Goal: Task Accomplishment & Management: Use online tool/utility

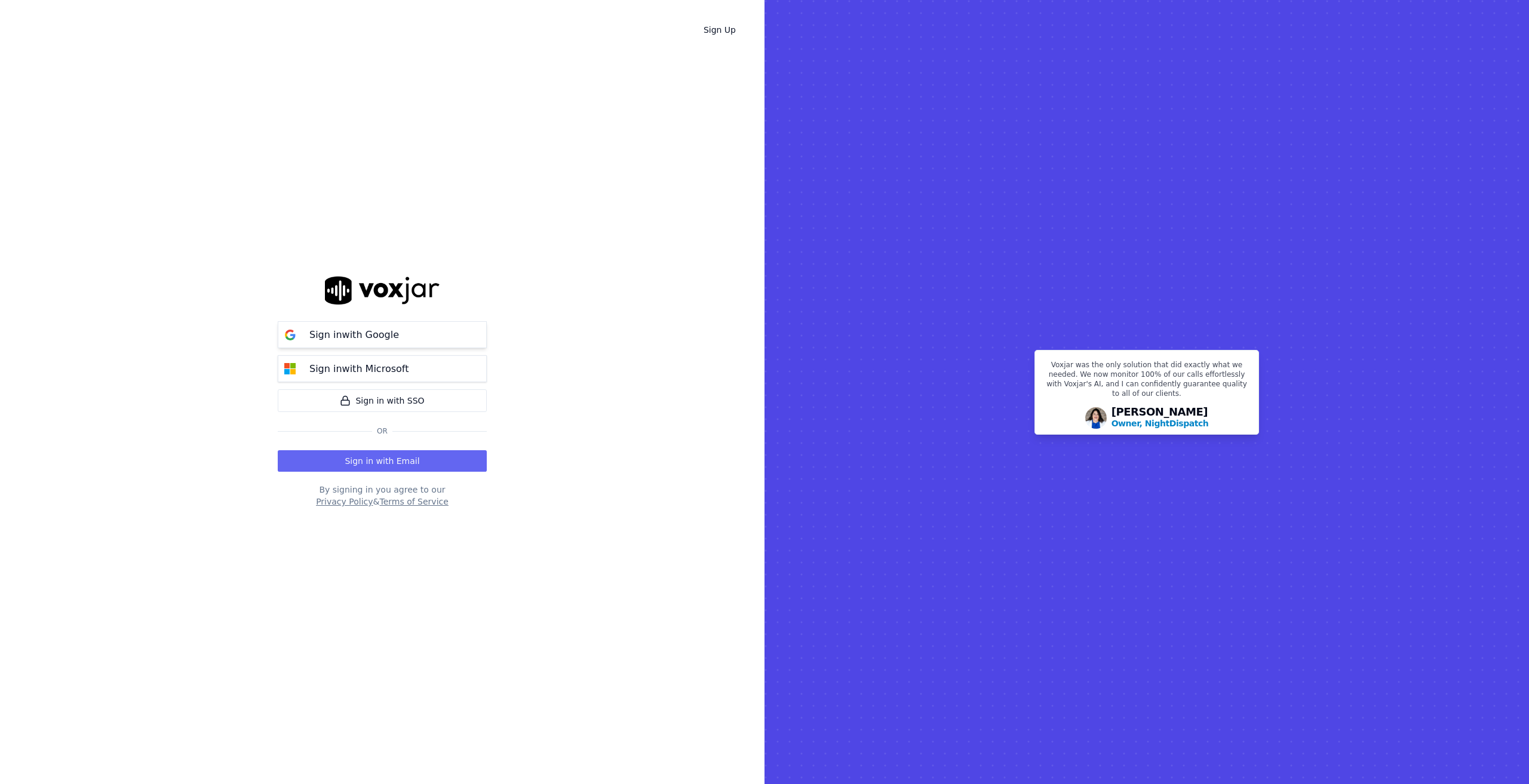
click at [372, 329] on p "Sign in with Google" at bounding box center [354, 335] width 90 height 14
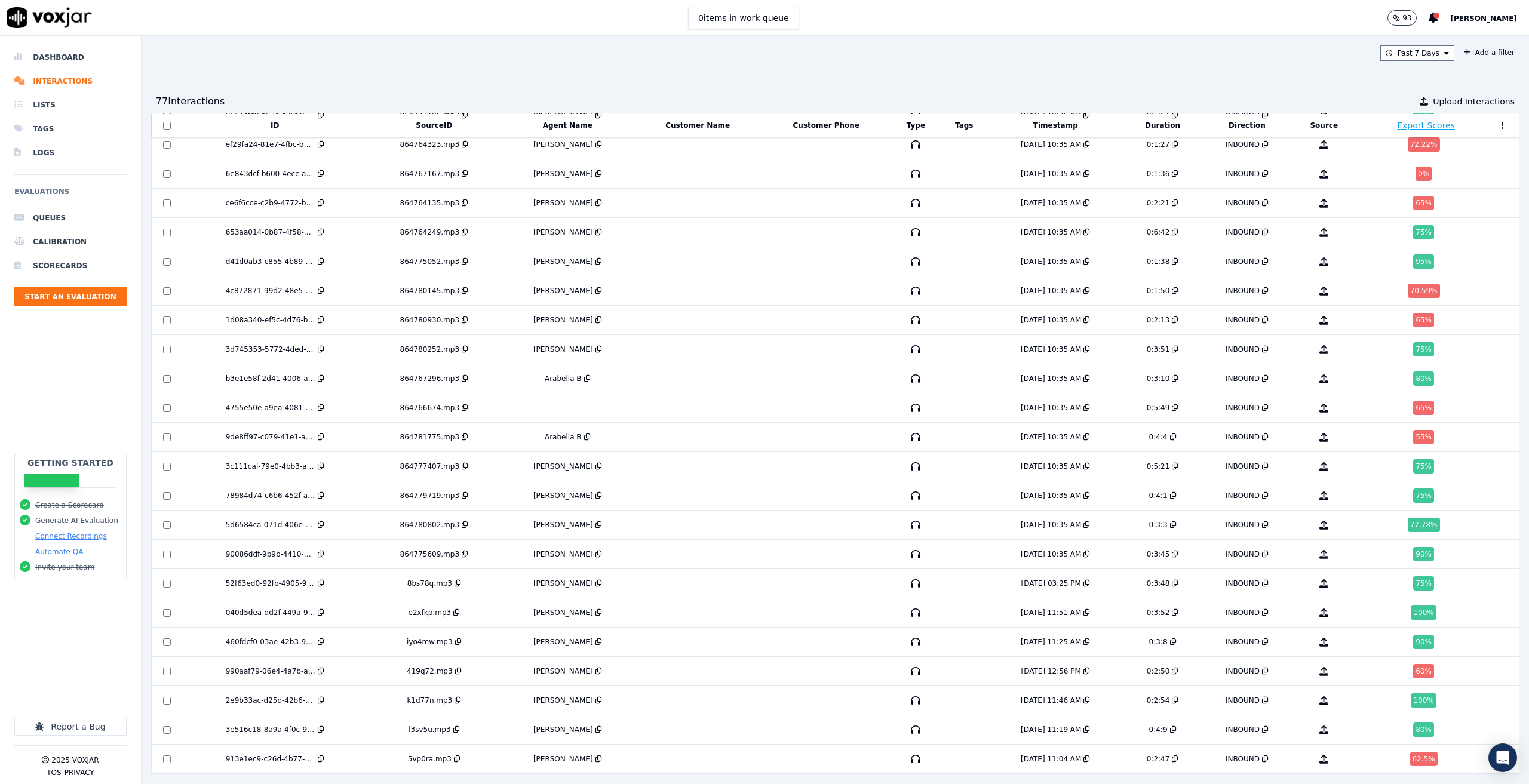
scroll to position [1226, 0]
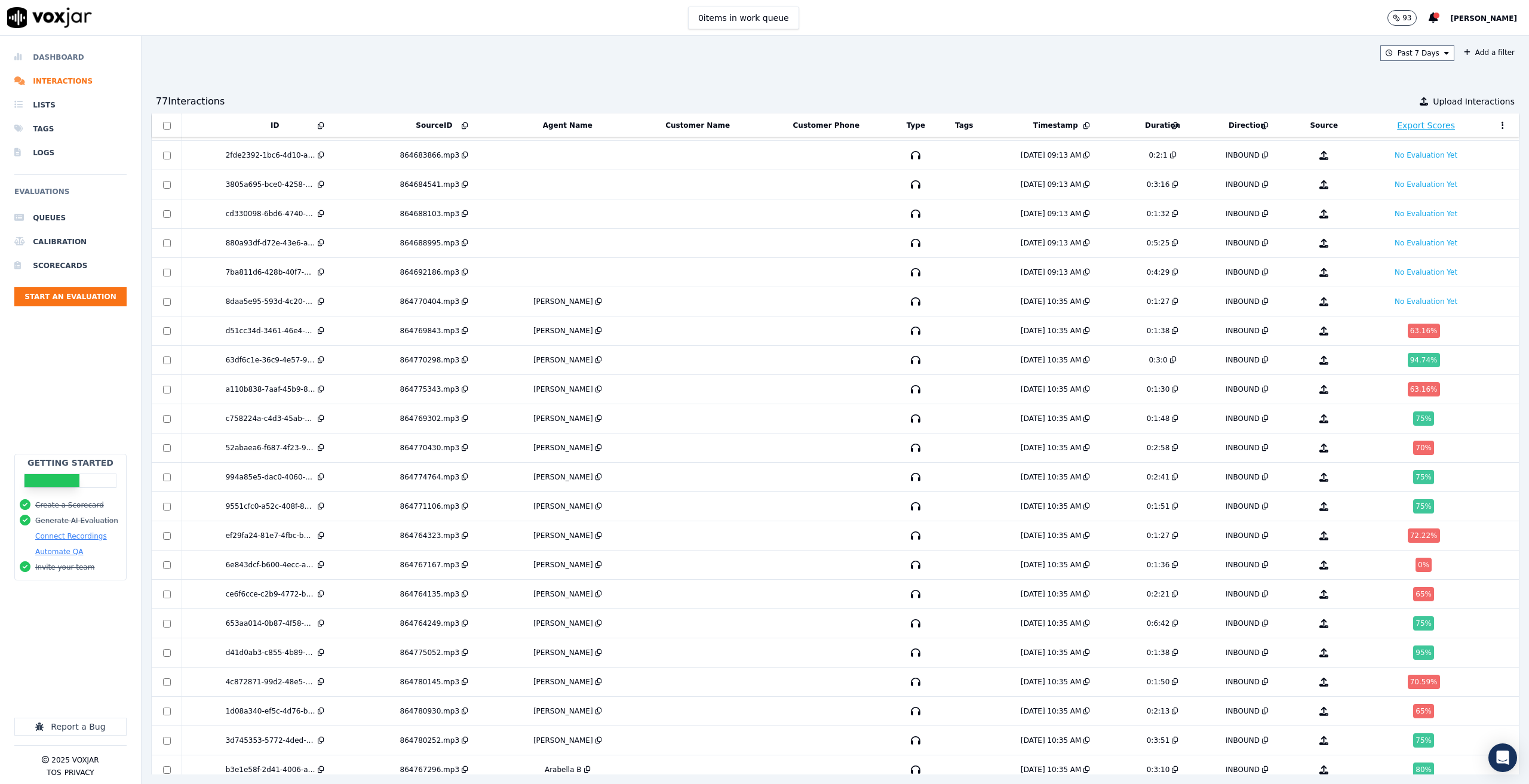
click at [51, 61] on li "Dashboard" at bounding box center [70, 57] width 112 height 24
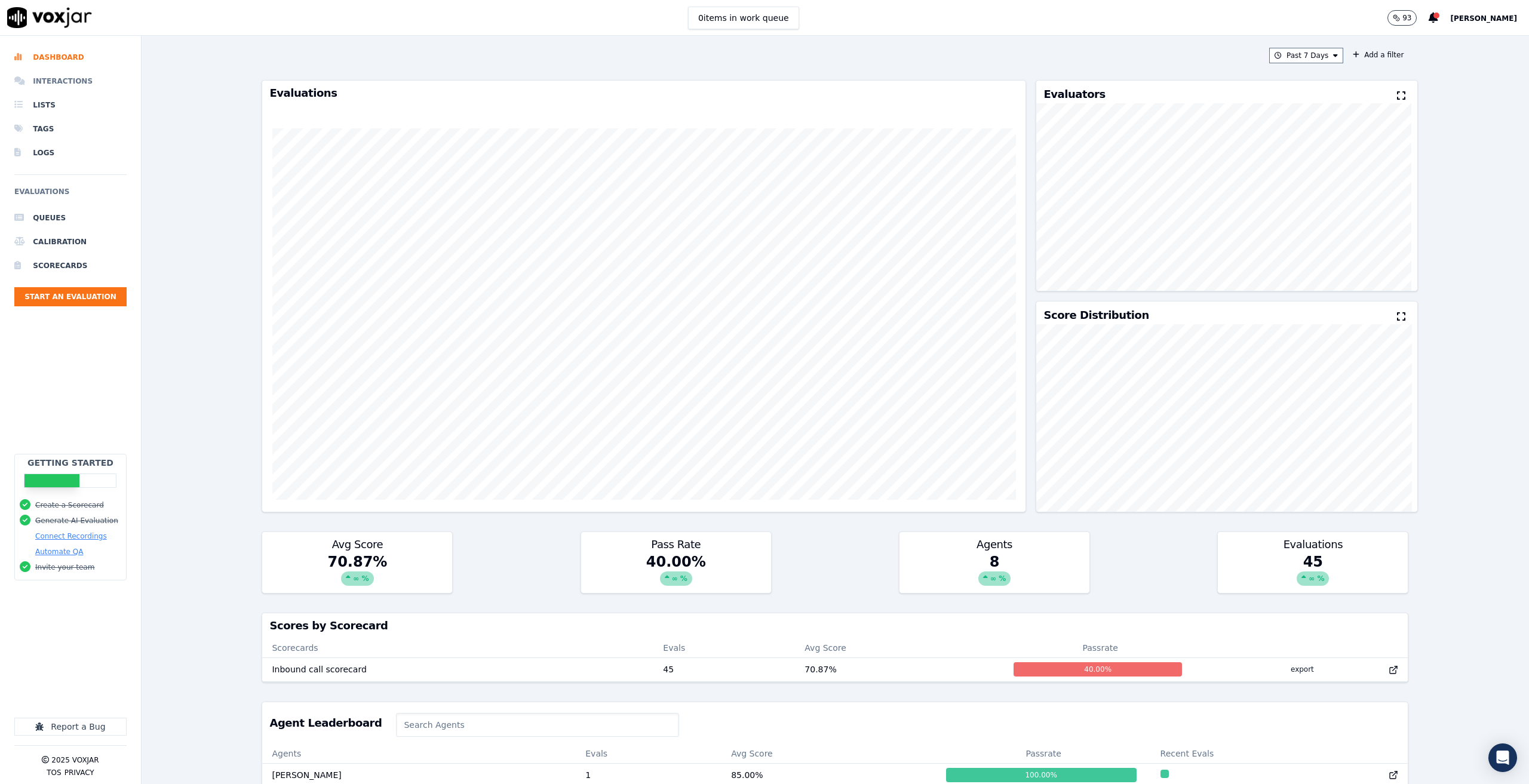
click at [61, 77] on li "Interactions" at bounding box center [70, 81] width 112 height 24
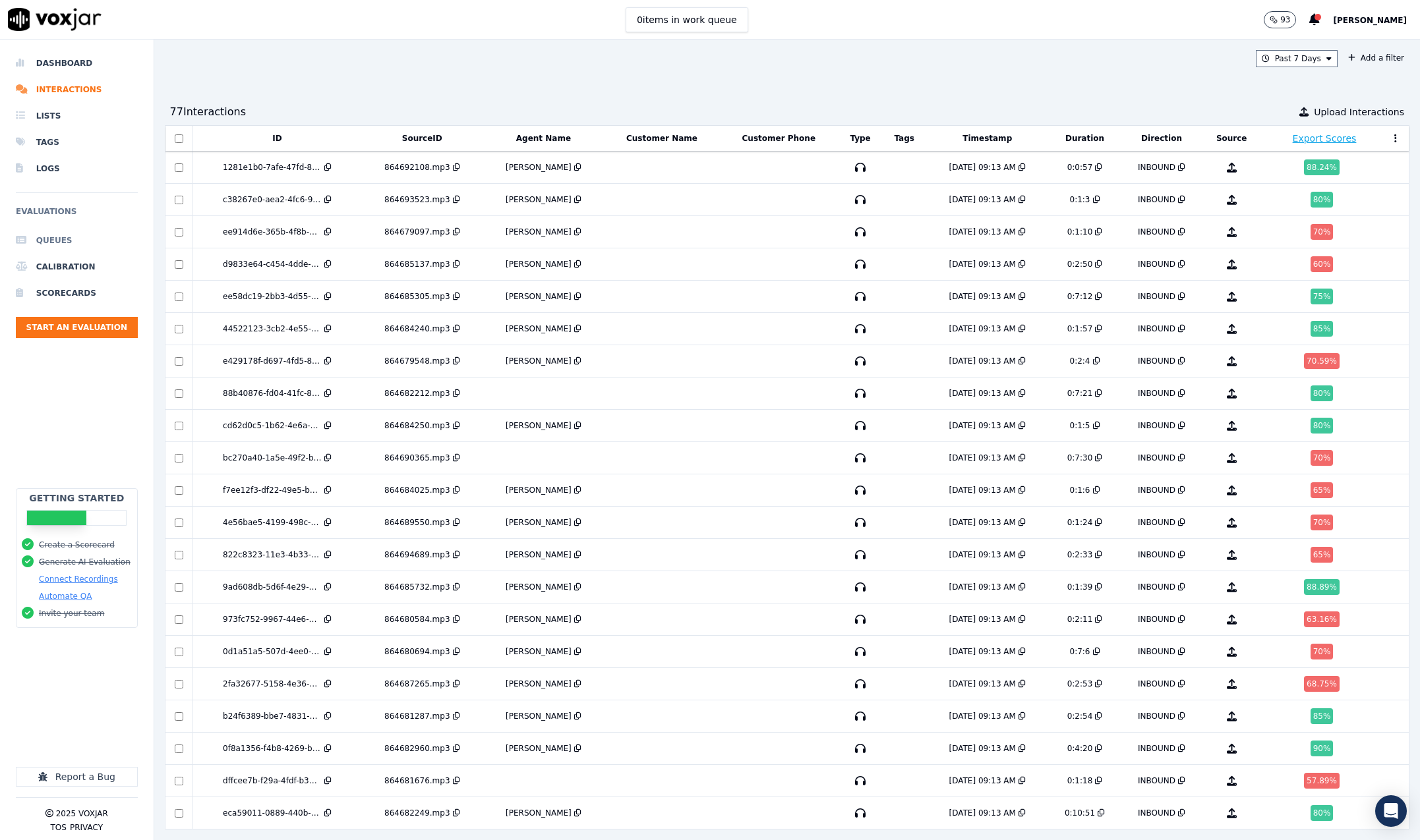
click at [52, 242] on li "Queues" at bounding box center [77, 240] width 122 height 26
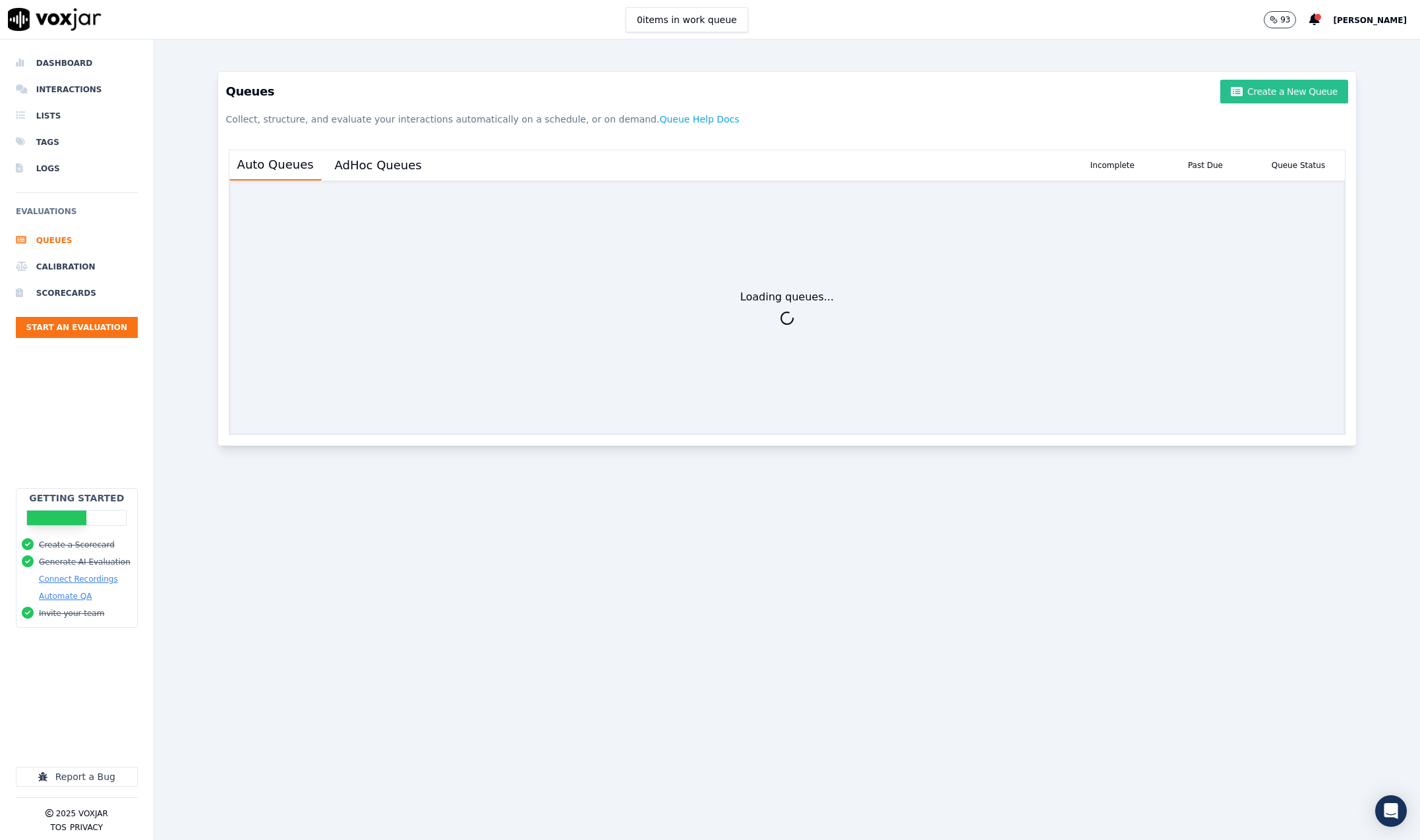
click at [1253, 88] on button "Create a New Queue" at bounding box center [1284, 91] width 128 height 24
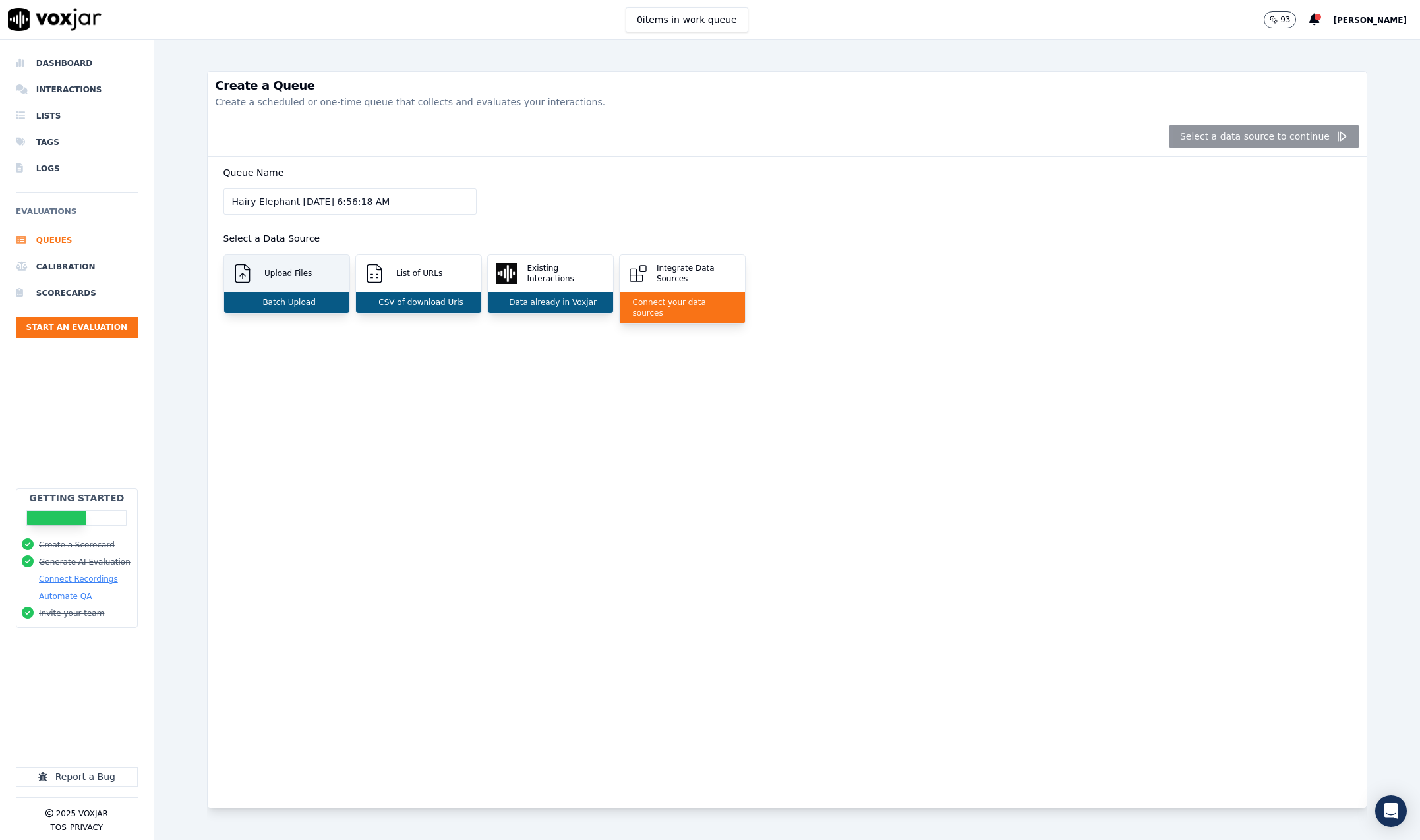
click at [290, 266] on div "Upload Files" at bounding box center [286, 273] width 125 height 37
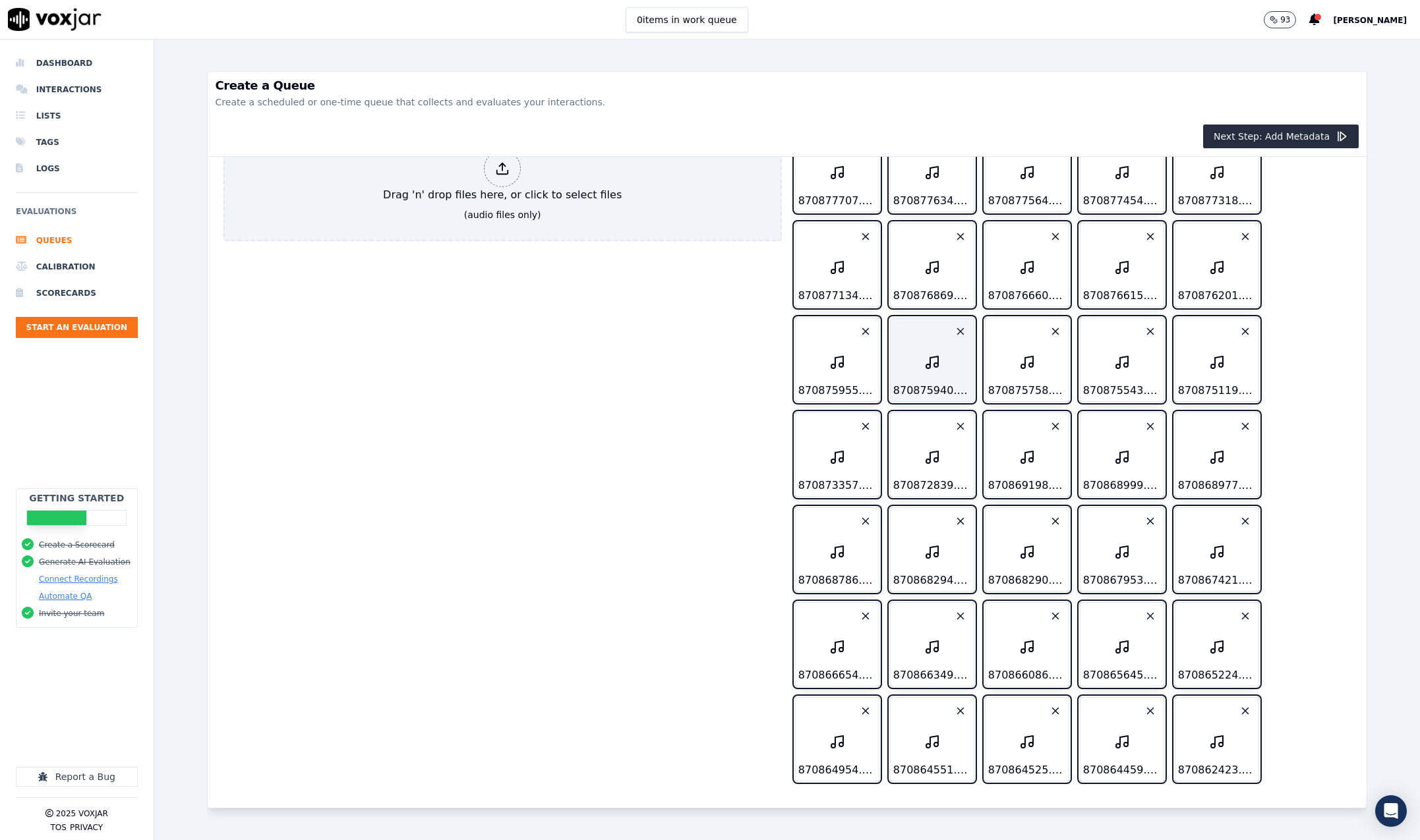
scroll to position [276, 0]
click at [1254, 130] on button "Next Step: Add Metadata" at bounding box center [1280, 136] width 156 height 24
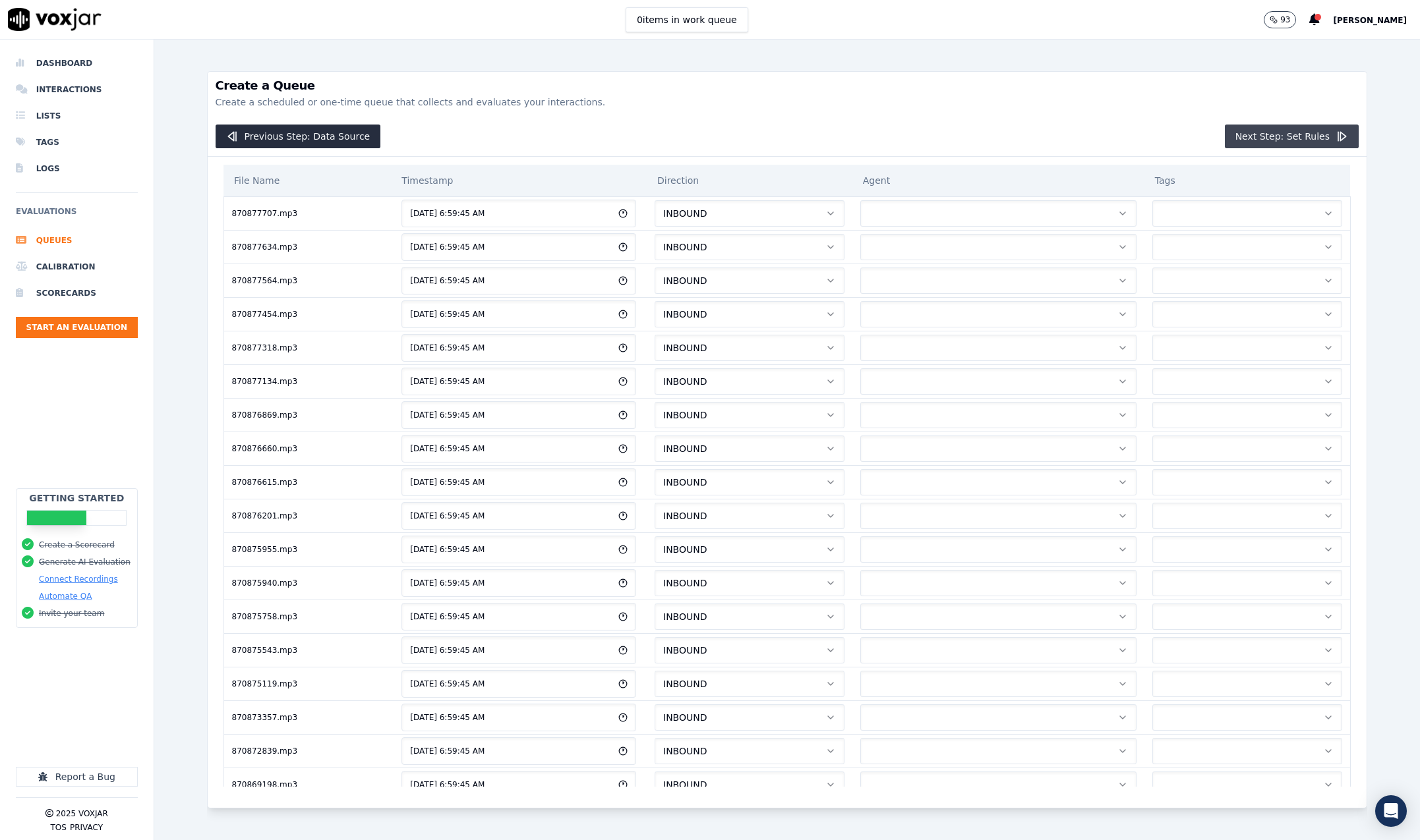
scroll to position [0, 0]
click at [1243, 138] on button "Next Step: Set Rules" at bounding box center [1291, 136] width 134 height 24
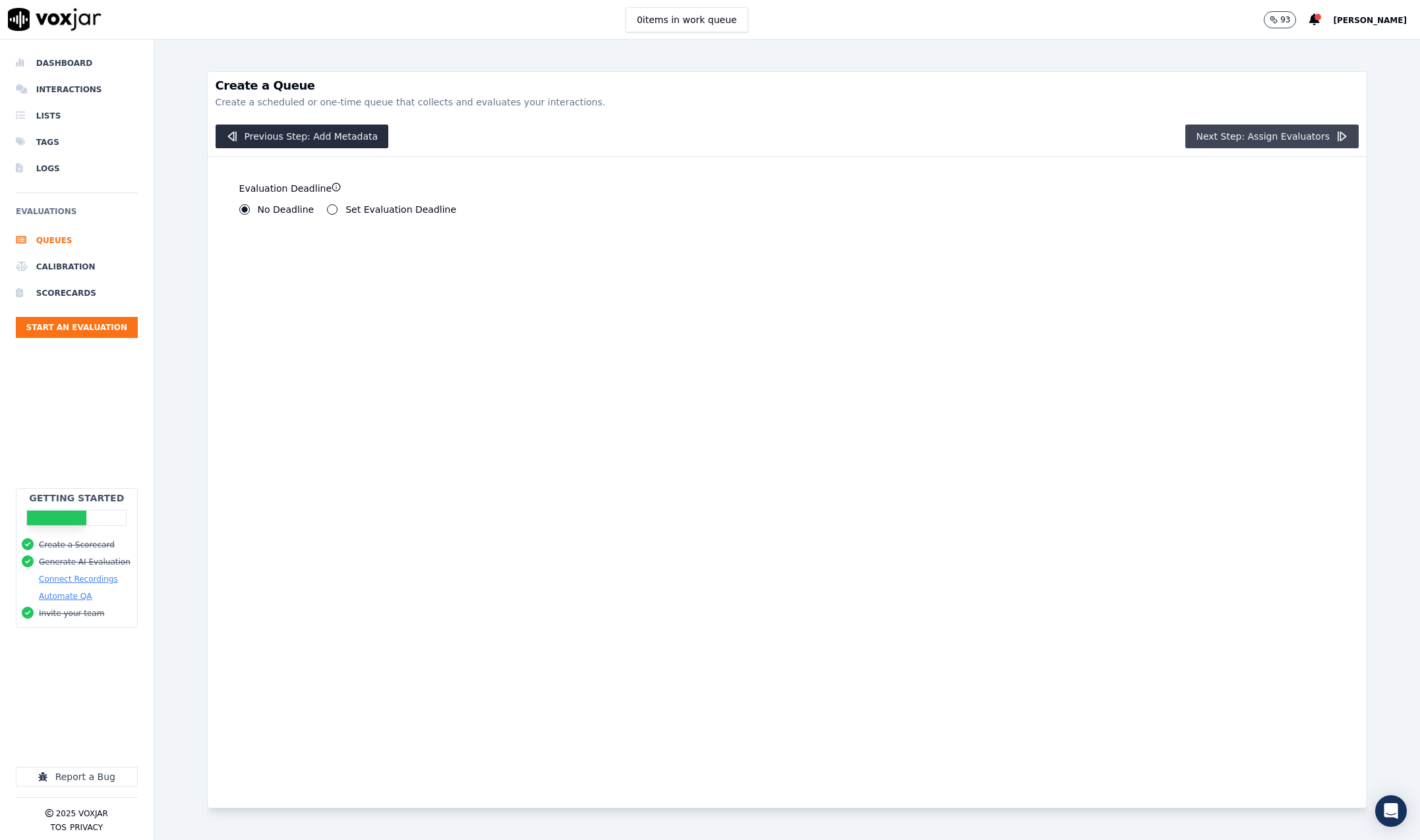
click at [1230, 135] on button "Next Step: Assign Evaluators" at bounding box center [1272, 136] width 173 height 24
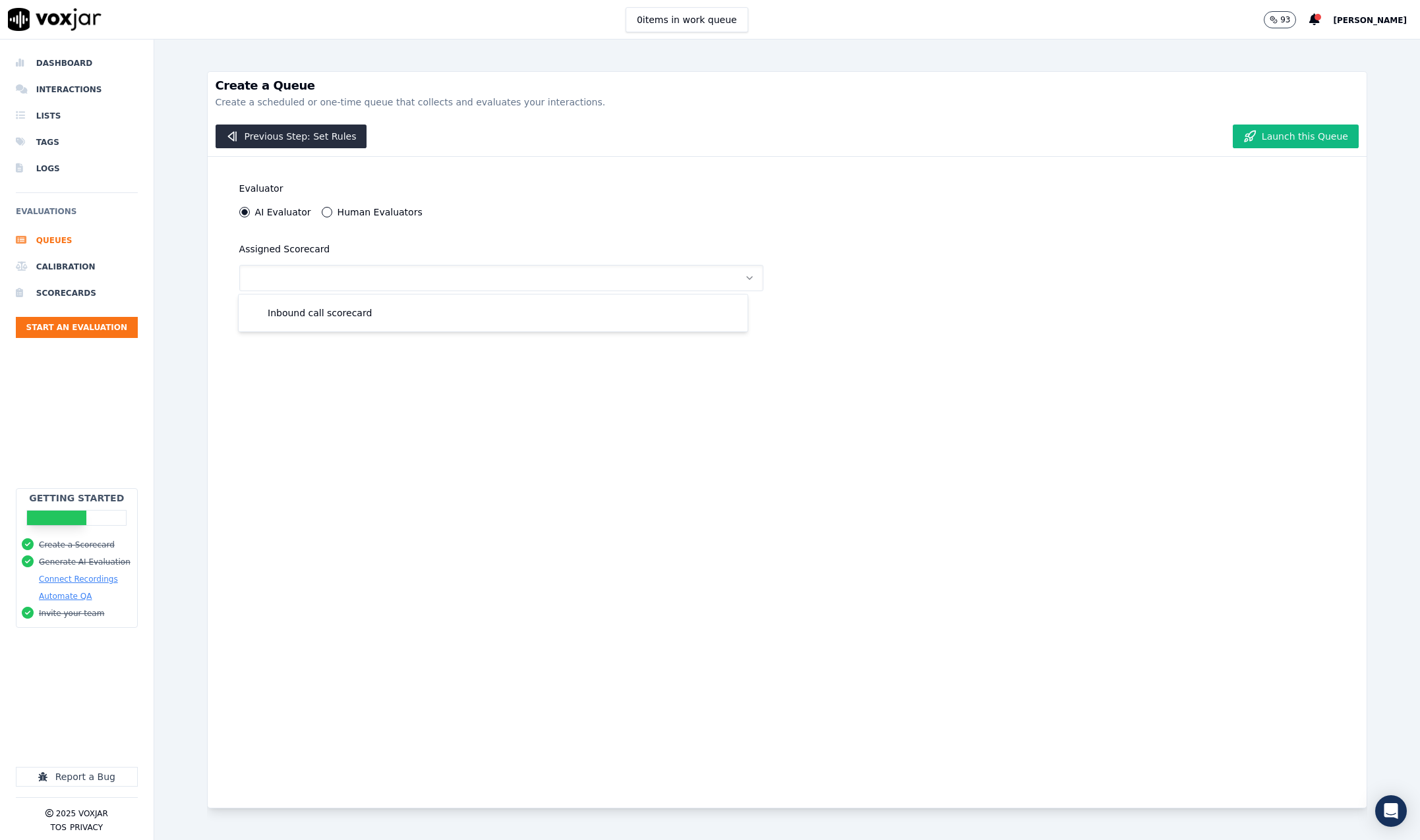
click at [337, 214] on label "Human Evaluators" at bounding box center [379, 212] width 85 height 9
click at [331, 214] on button "Human Evaluators" at bounding box center [327, 212] width 11 height 11
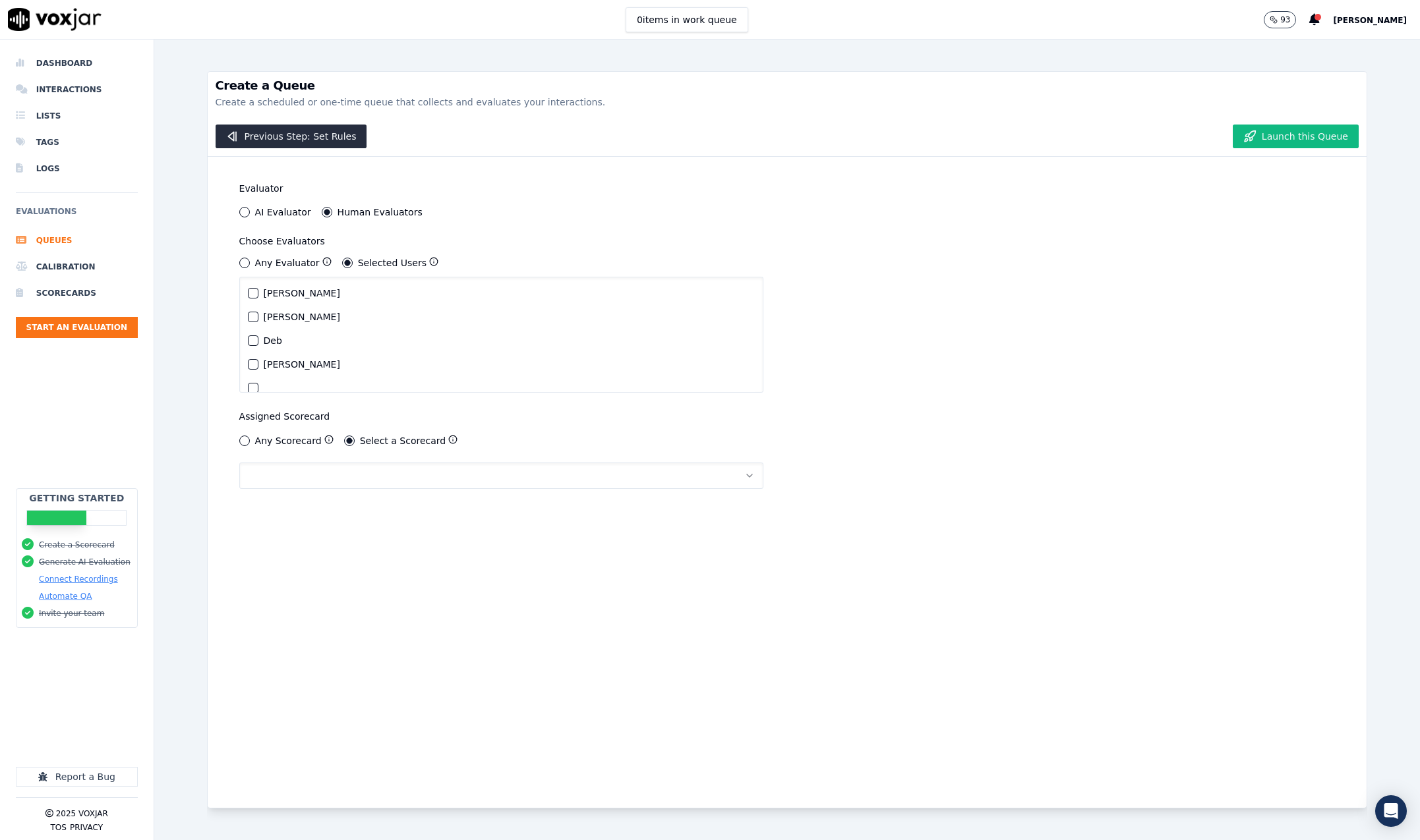
click at [253, 293] on div "button" at bounding box center [253, 293] width 9 height 9
click at [389, 477] on button "button" at bounding box center [501, 476] width 524 height 26
click at [363, 511] on div "Inbound call scorecard" at bounding box center [492, 511] width 493 height 21
click at [1282, 143] on button "Launch this Queue" at bounding box center [1295, 136] width 126 height 24
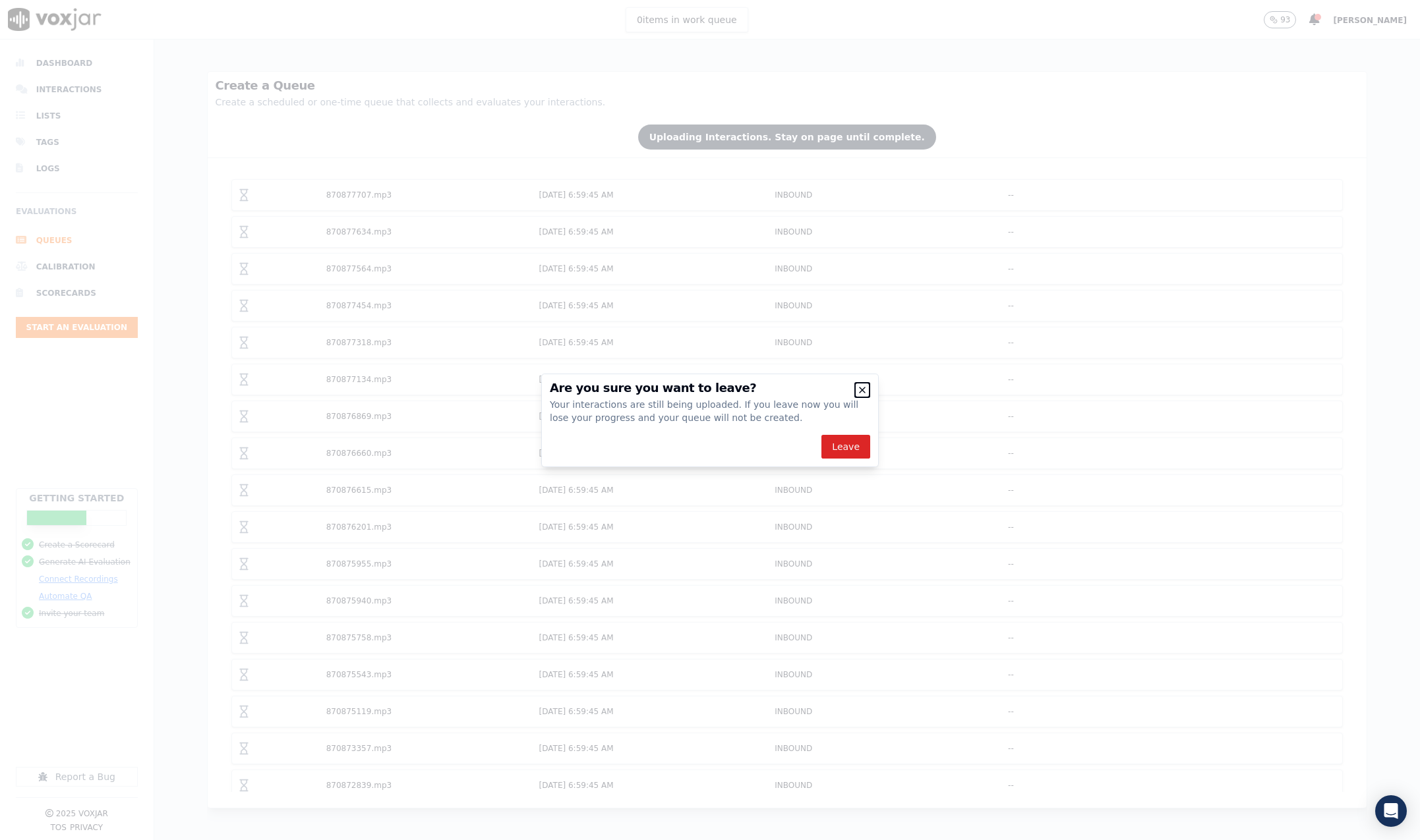
click at [859, 392] on icon "button" at bounding box center [862, 390] width 11 height 11
click at [861, 385] on icon "button" at bounding box center [862, 390] width 11 height 11
click at [862, 389] on icon "button" at bounding box center [862, 390] width 11 height 11
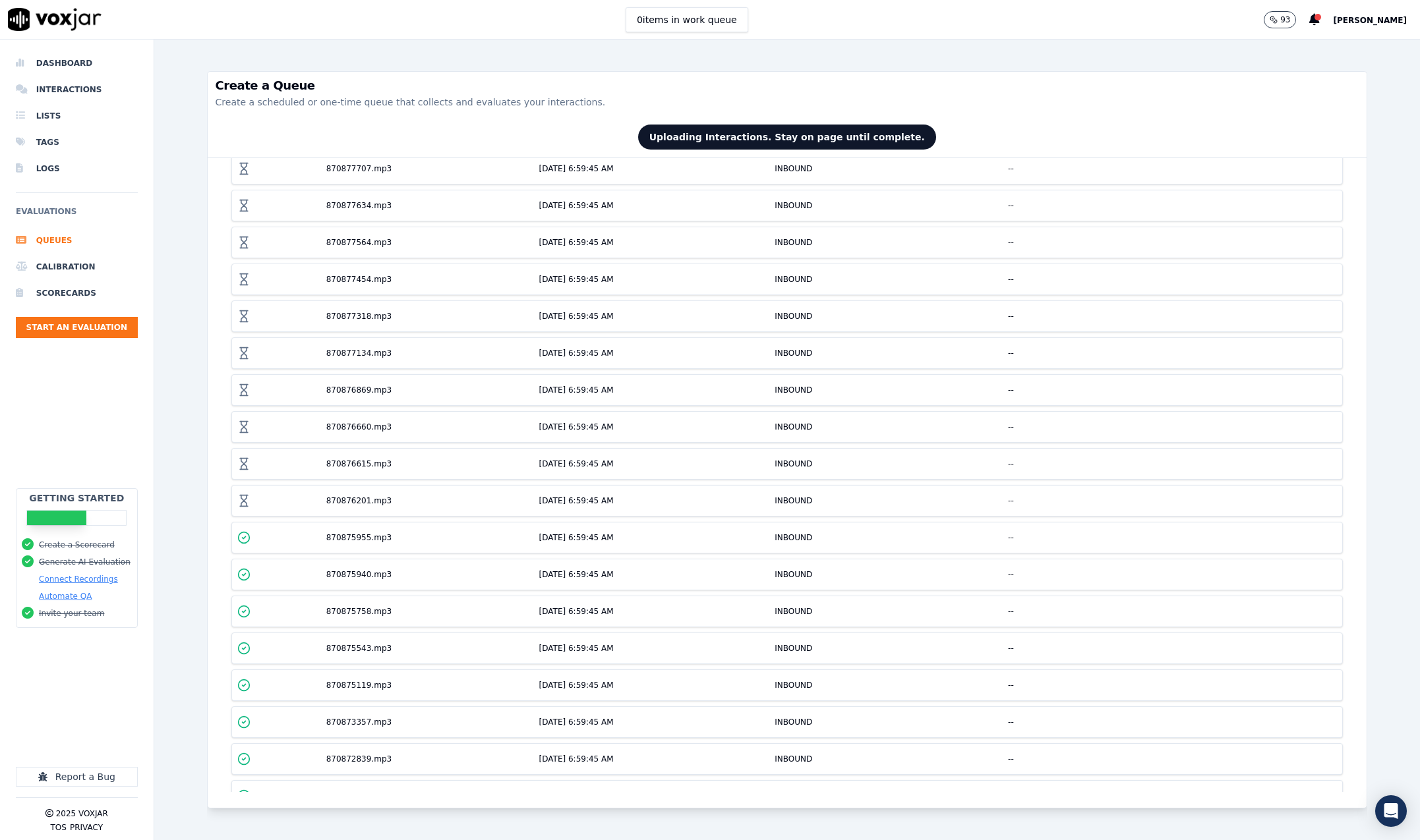
scroll to position [0, 0]
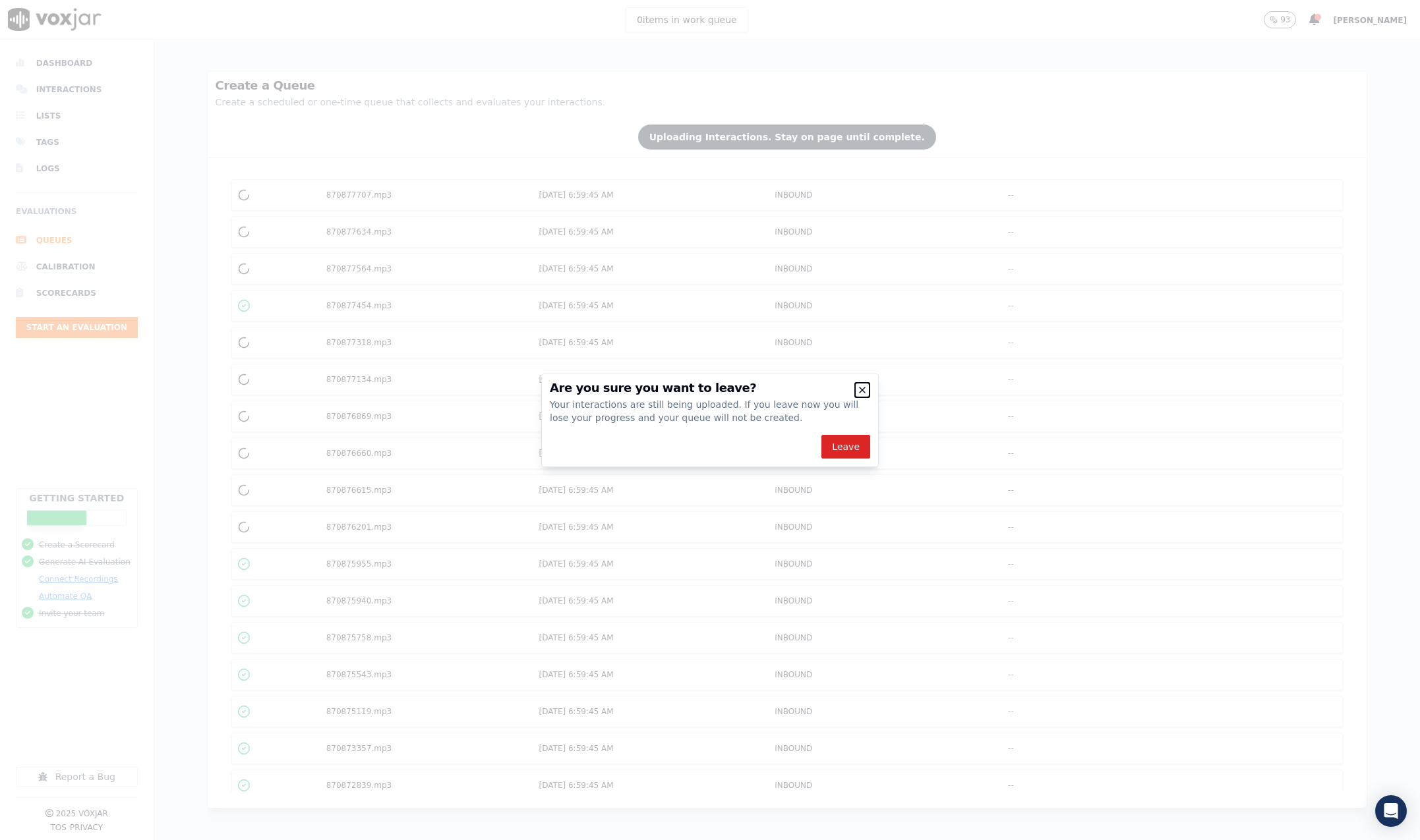
click at [859, 390] on icon "button" at bounding box center [862, 390] width 11 height 11
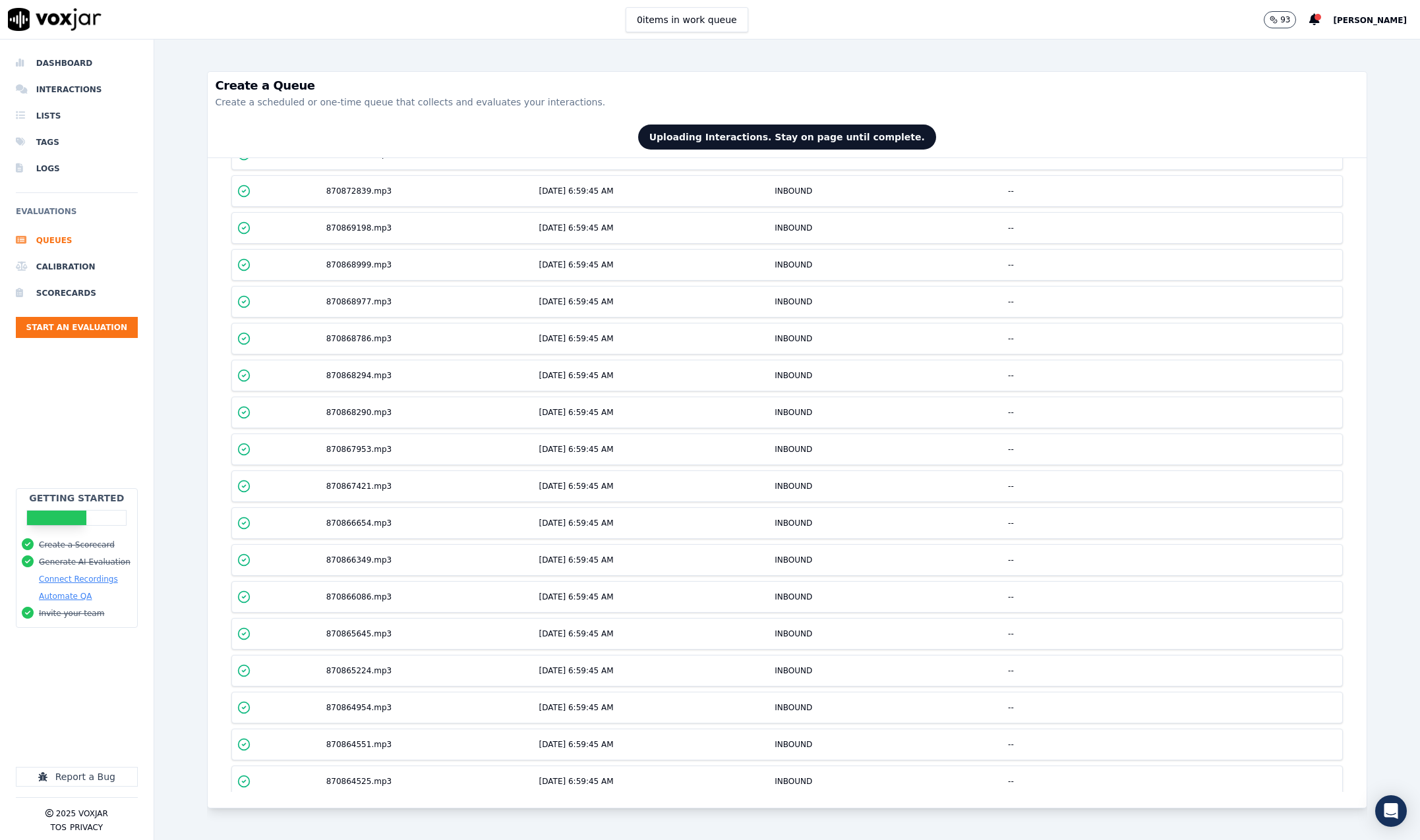
scroll to position [713, 0]
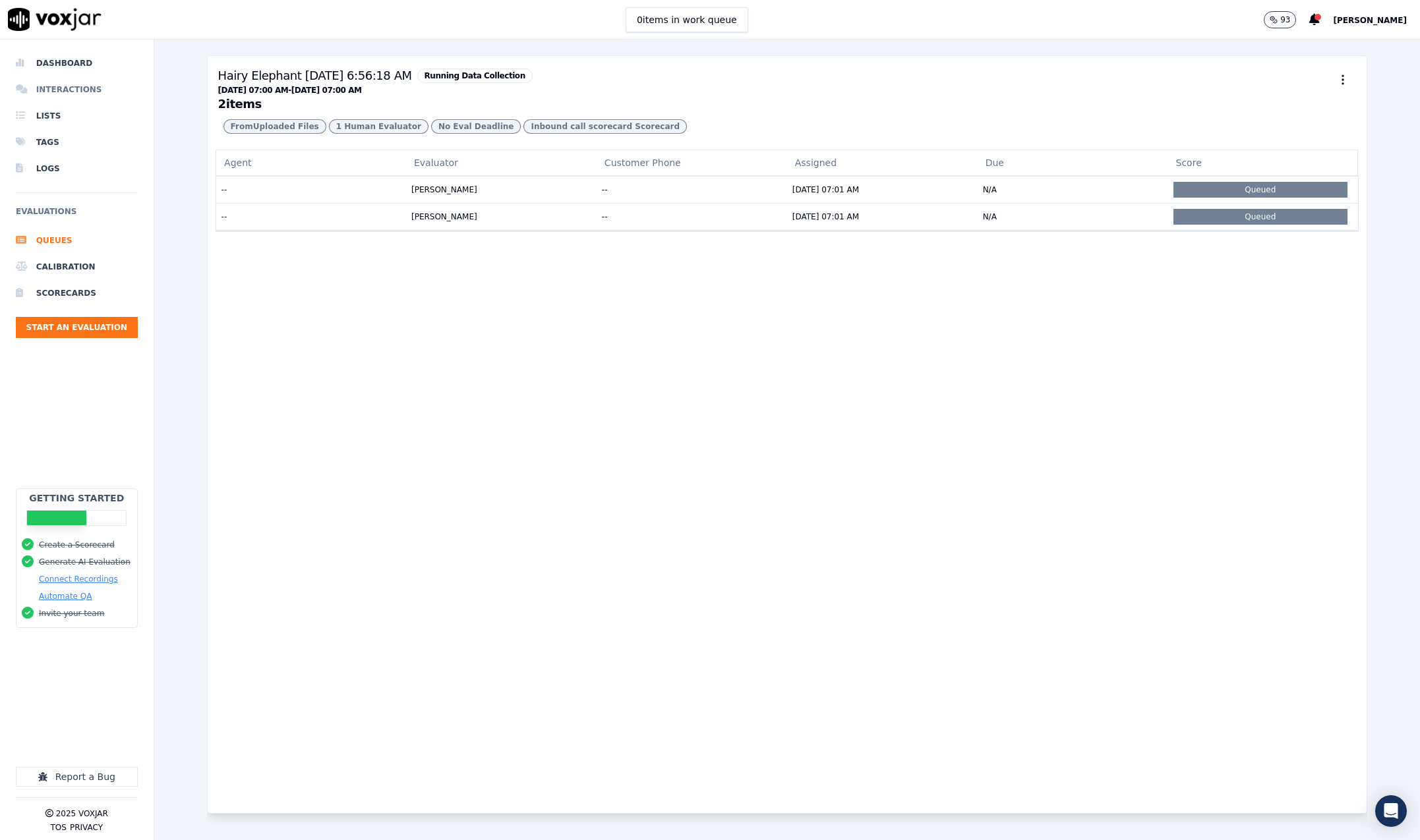
click at [54, 89] on li "Interactions" at bounding box center [77, 90] width 122 height 26
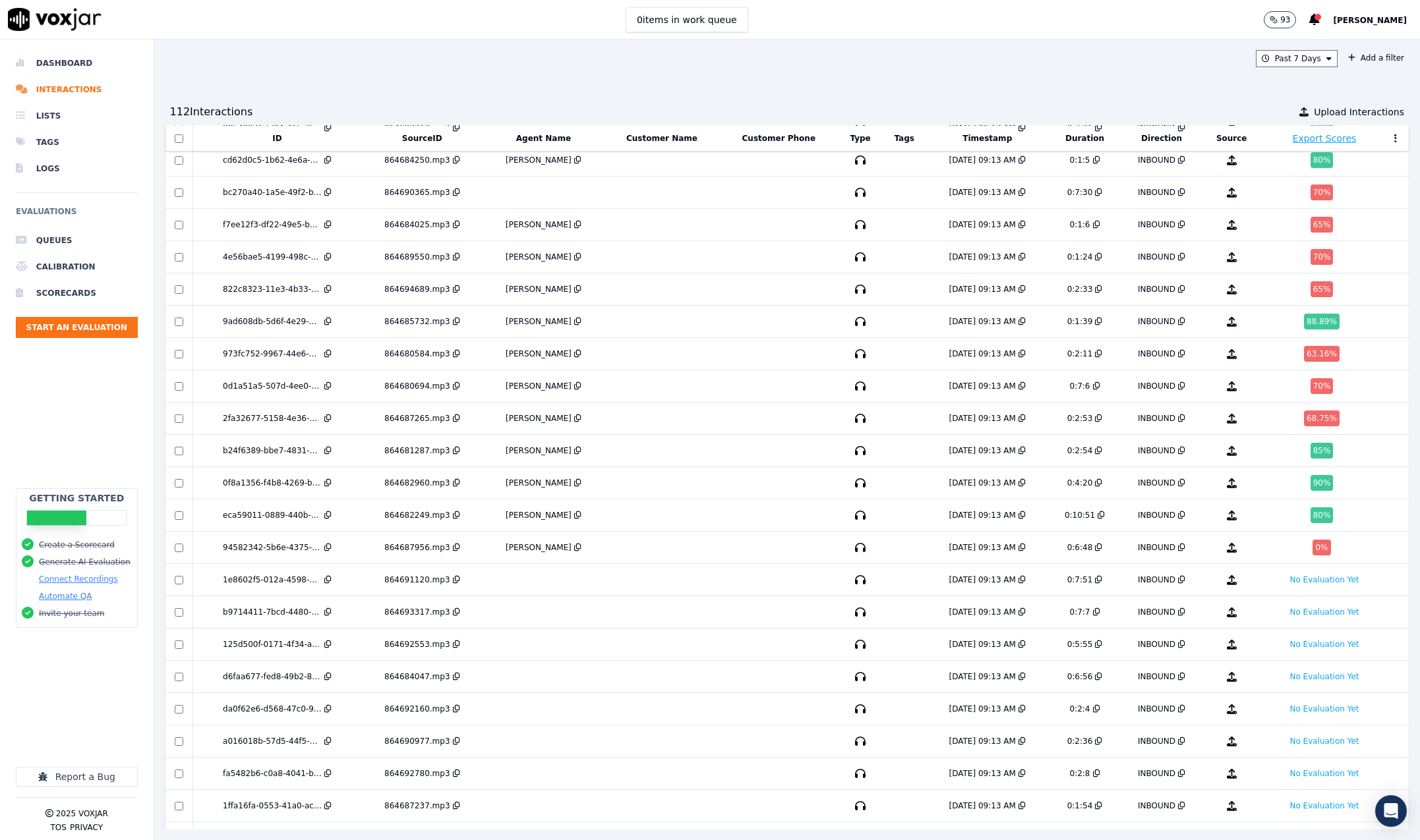
scroll to position [1846, 0]
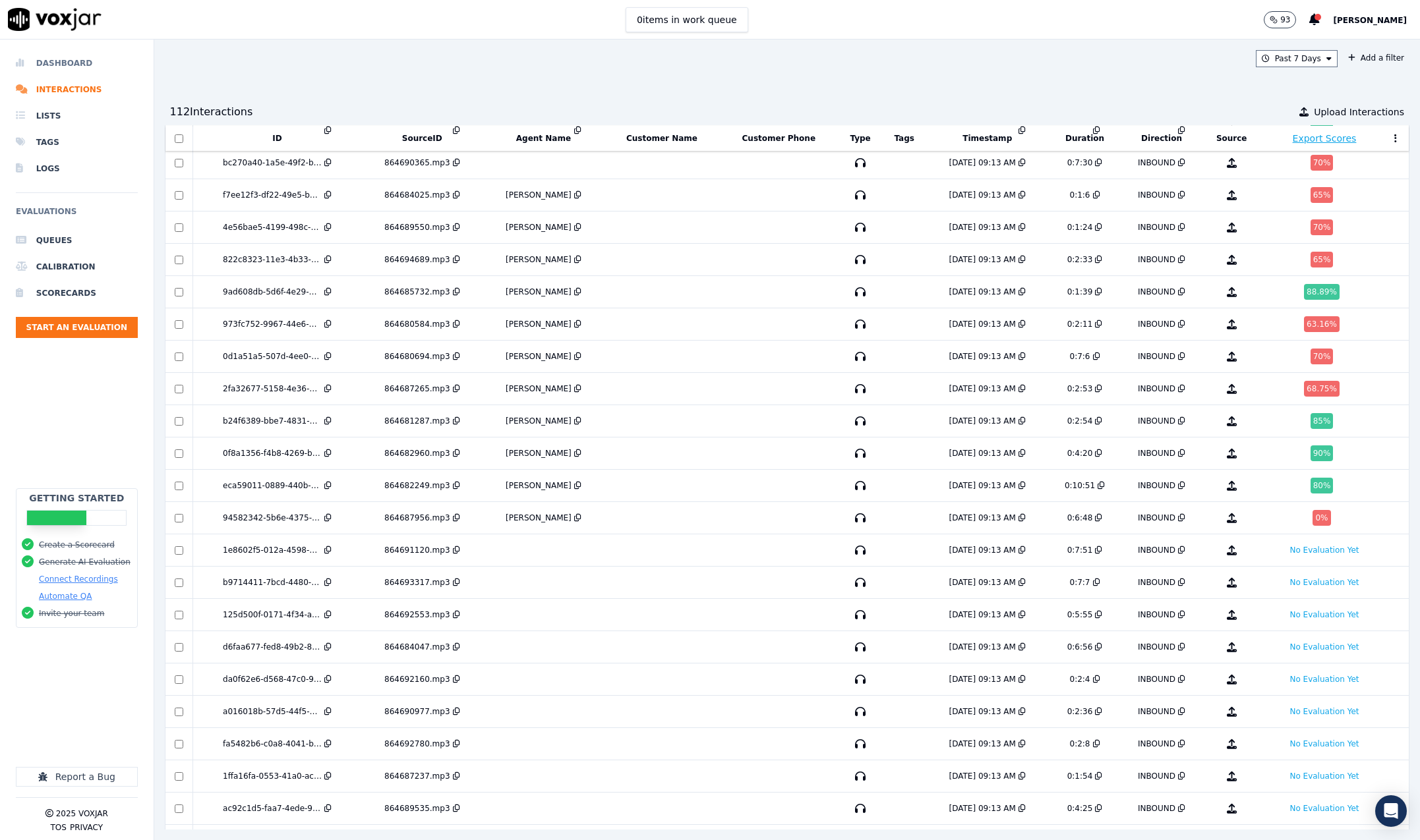
click at [64, 57] on li "Dashboard" at bounding box center [77, 63] width 122 height 26
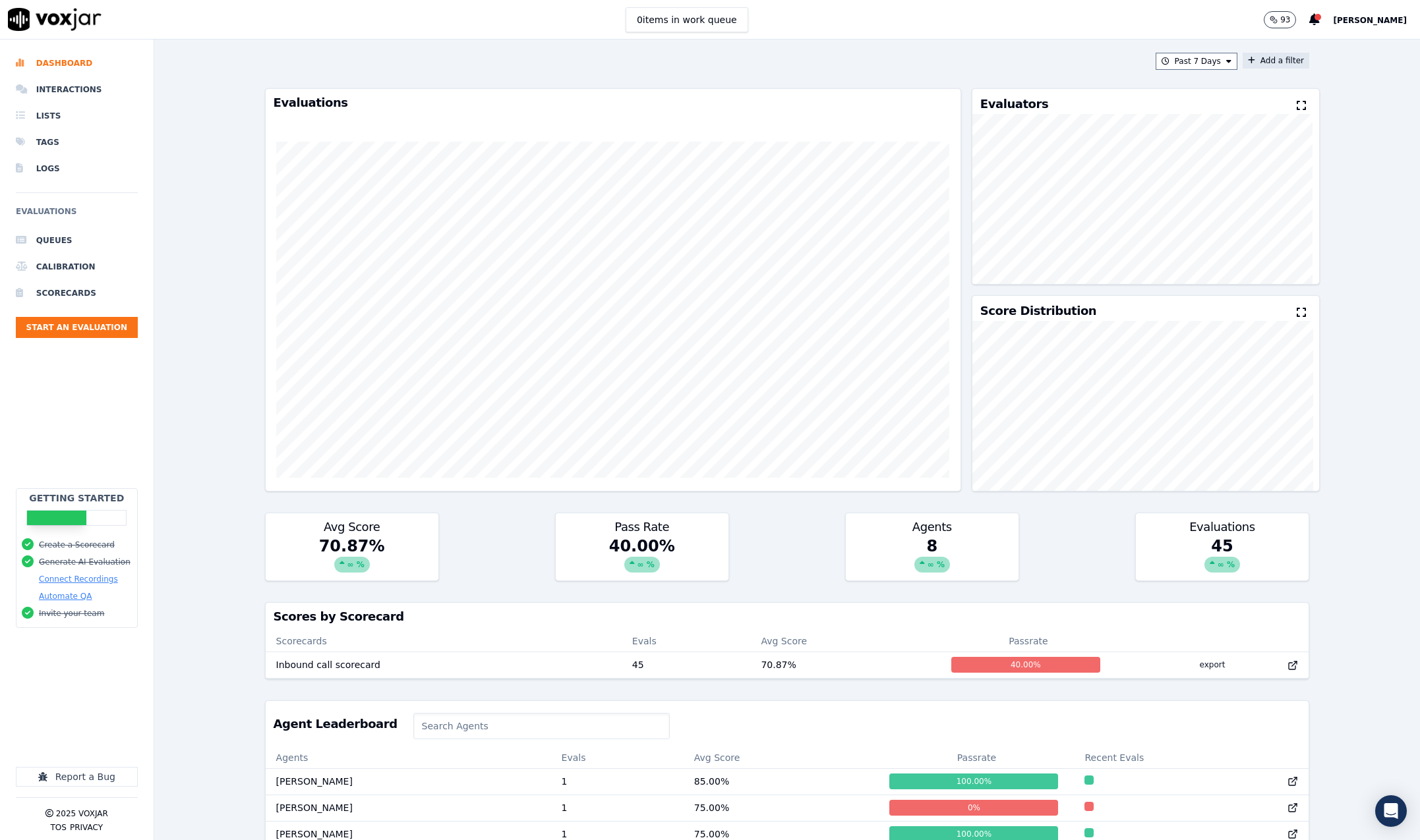
click at [1259, 62] on button "Add a filter" at bounding box center [1276, 61] width 67 height 16
click at [1067, 122] on icon at bounding box center [1070, 123] width 5 height 8
click at [1122, 130] on div "Fields byAi llm pass points agent score interaction scorecard" at bounding box center [1127, 123] width 350 height 22
click at [1243, 164] on button "Cancel" at bounding box center [1256, 166] width 27 height 11
click at [1296, 315] on icon at bounding box center [1301, 312] width 9 height 11
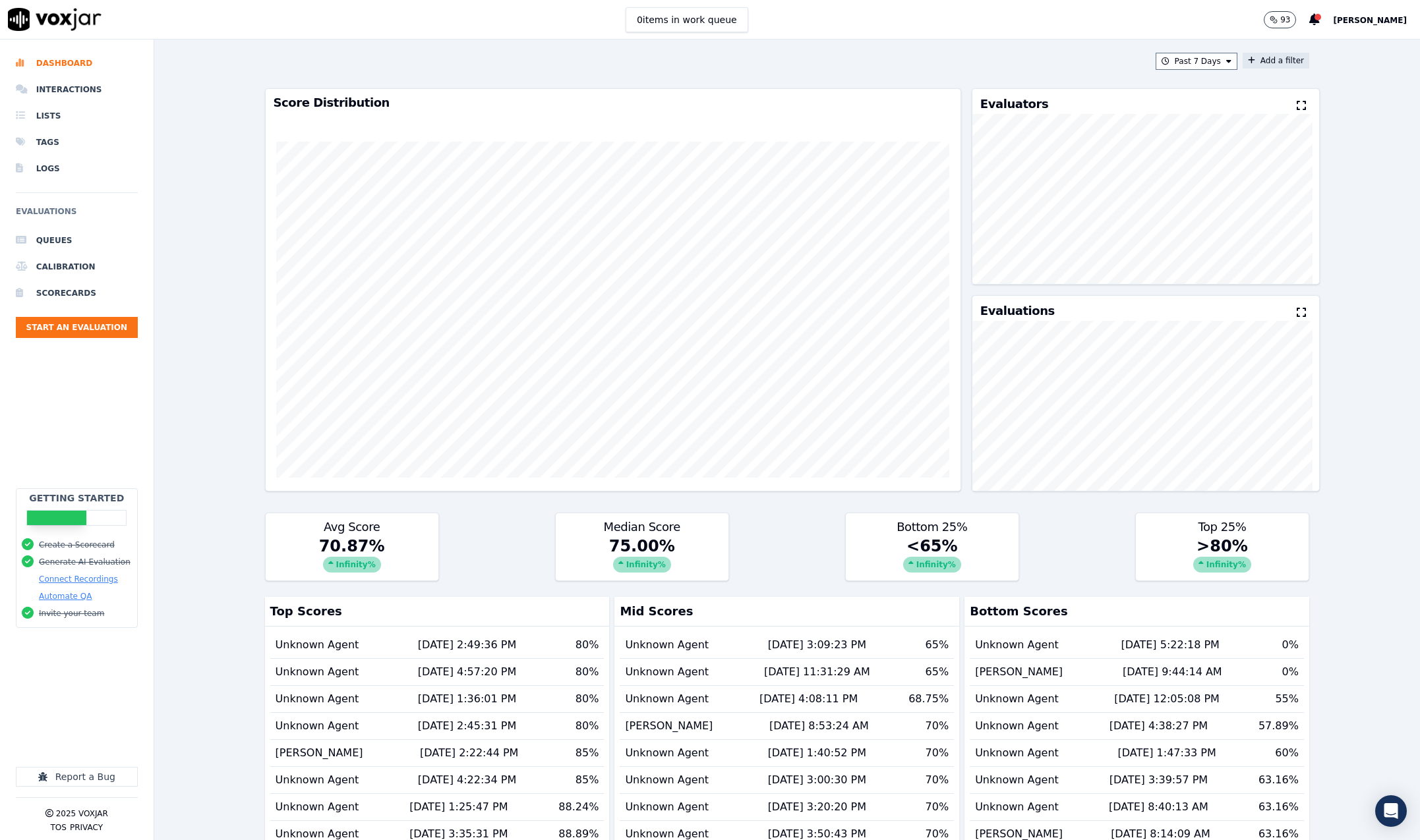
click at [1296, 315] on icon at bounding box center [1301, 312] width 9 height 11
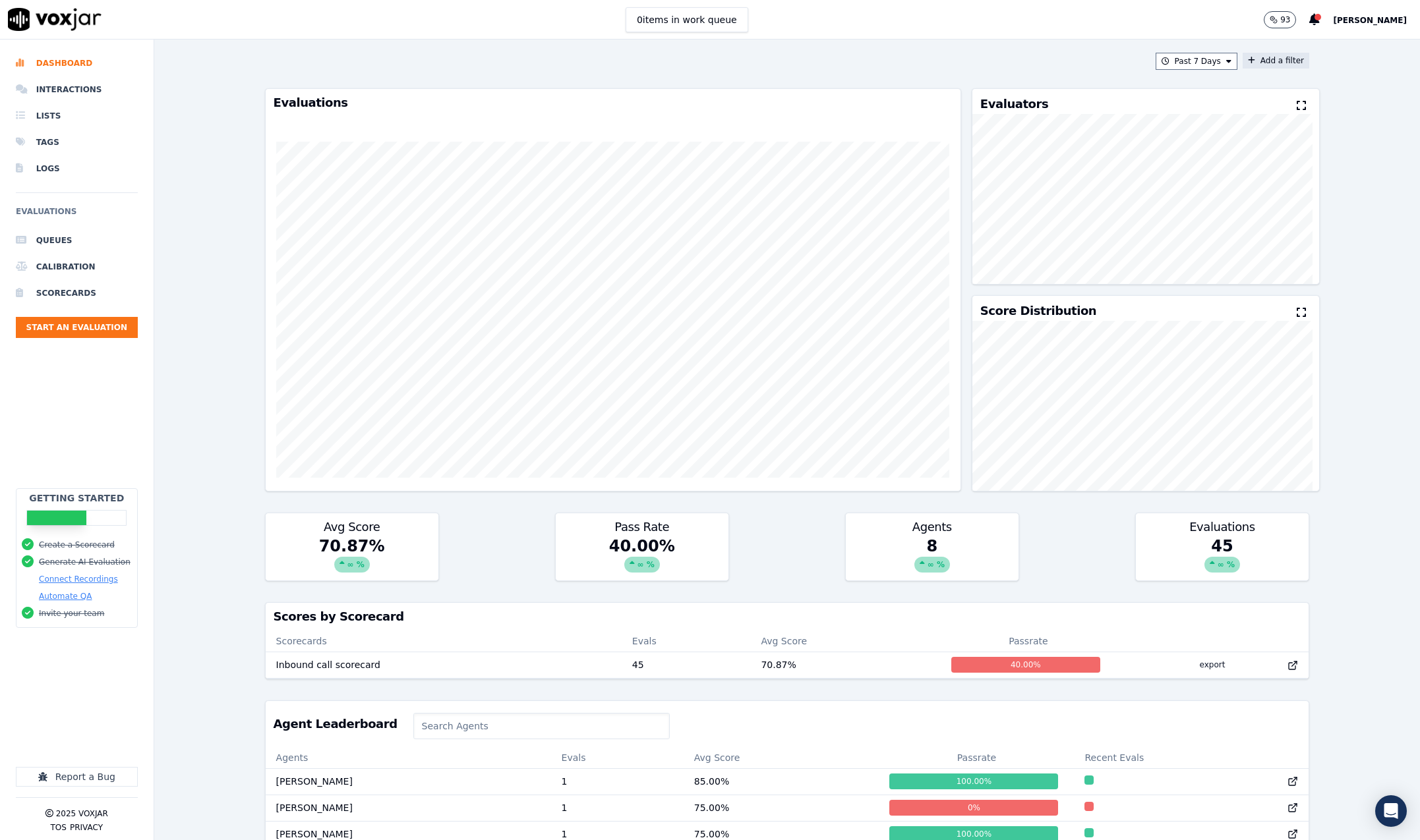
click at [1367, 24] on span "[PERSON_NAME]" at bounding box center [1369, 20] width 74 height 9
click at [1329, 47] on div "Settings" at bounding box center [1340, 43] width 141 height 21
